Goal: Navigation & Orientation: Find specific page/section

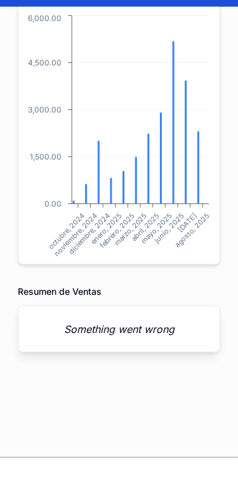
scroll to position [28, 0]
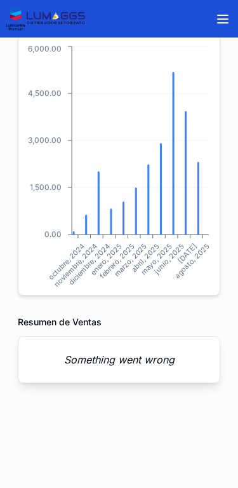
click at [217, 14] on icon "scrollable content" at bounding box center [222, 18] width 15 height 15
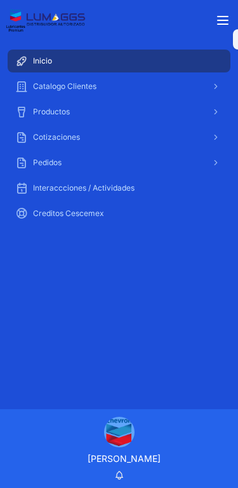
click at [37, 57] on span "Inicio" at bounding box center [42, 61] width 19 height 10
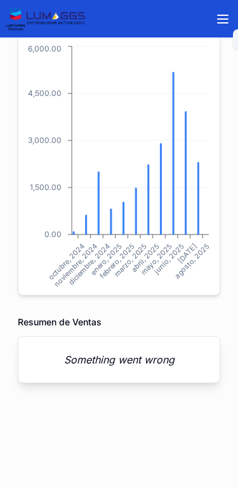
click at [145, 356] on em "Something went wrong" at bounding box center [119, 359] width 111 height 15
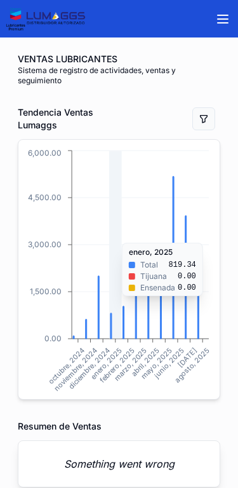
click at [178, 318] on icon "[DATE] [DATE] [DATE] [DATE] [DATE] [DATE] [DATE] [DATE] [DATE] [DATE] [DATE] 0.…" at bounding box center [119, 269] width 186 height 244
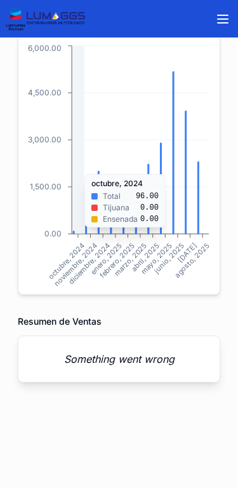
scroll to position [104, 0]
click at [225, 8] on button "scrollable content" at bounding box center [223, 19] width 30 height 30
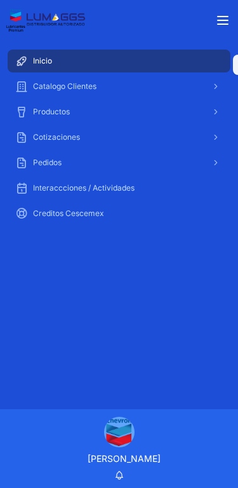
click at [205, 80] on div "Catalogo Clientes" at bounding box center [119, 86] width 208 height 20
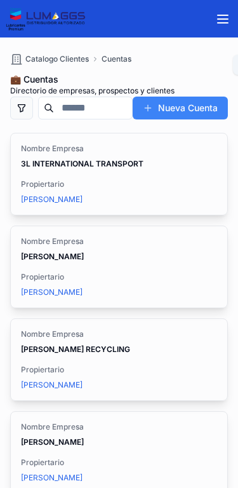
click at [222, 6] on button "scrollable content" at bounding box center [223, 19] width 30 height 30
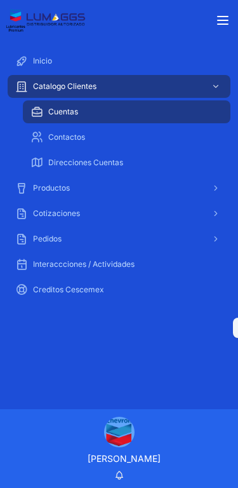
click at [109, 293] on div "Creditos Cescemex" at bounding box center [119, 289] width 208 height 20
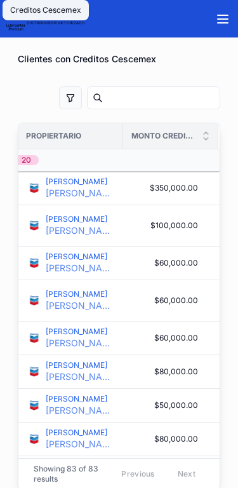
click at [205, 135] on div "scrollable content" at bounding box center [206, 136] width 8 height 14
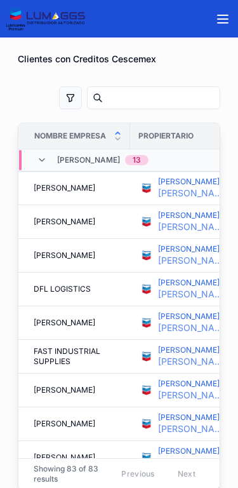
click at [221, 11] on icon "scrollable content" at bounding box center [222, 18] width 15 height 15
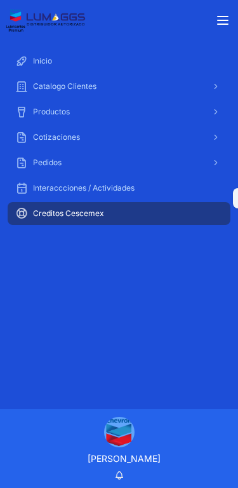
click at [156, 182] on div "Interaccciones / Actividades" at bounding box center [119, 188] width 208 height 20
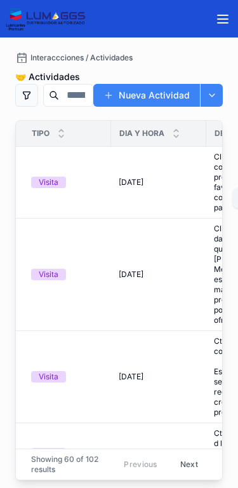
click at [229, 13] on icon "scrollable content" at bounding box center [222, 18] width 15 height 15
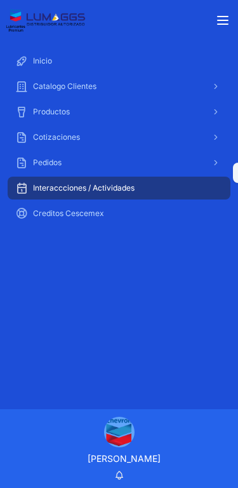
click at [166, 154] on div "Pedidos" at bounding box center [119, 162] width 208 height 20
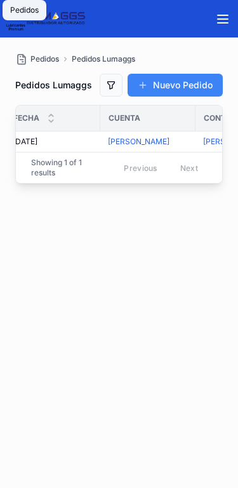
scroll to position [0, 17]
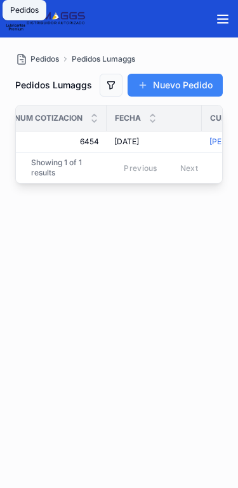
click at [219, 4] on button "scrollable content" at bounding box center [223, 19] width 30 height 30
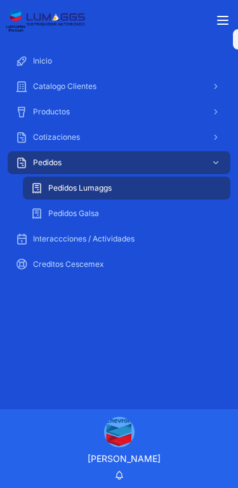
click at [162, 55] on div "Inicio" at bounding box center [119, 61] width 208 height 20
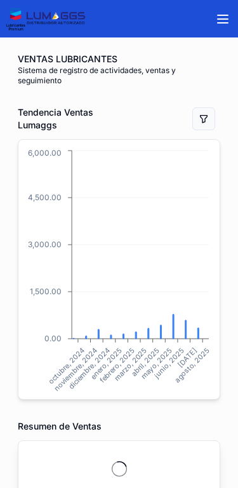
click at [199, 90] on div "VENTAS LUBRICANTES Sistema de registro de actividades, ventas y seguimiento Ten…" at bounding box center [119, 310] width 238 height 546
